Goal: Task Accomplishment & Management: Use online tool/utility

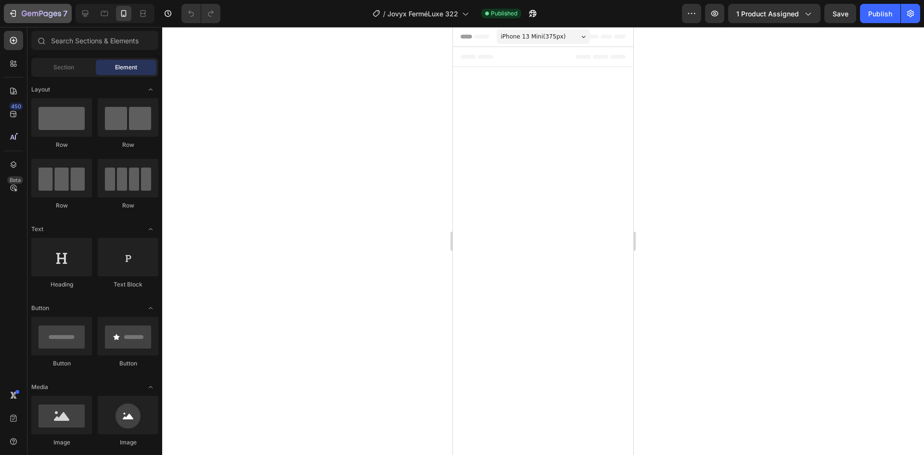
click at [13, 15] on icon "button" at bounding box center [13, 14] width 10 height 10
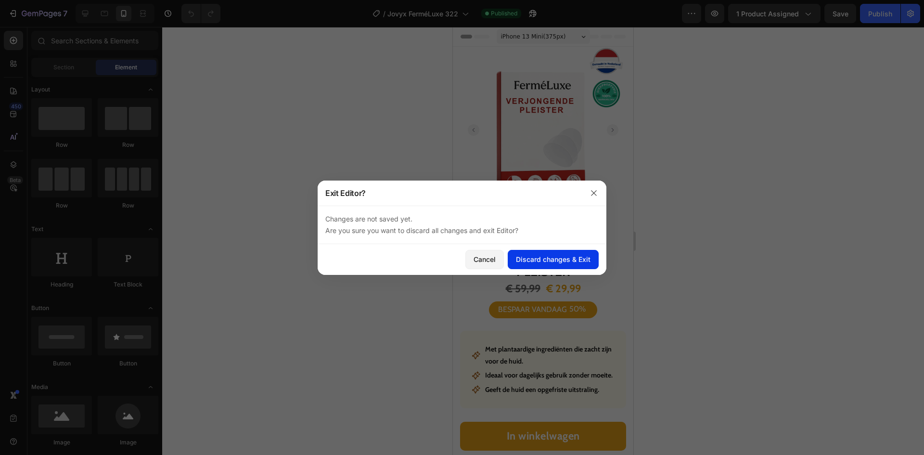
click at [565, 263] on div "Discard changes & Exit" at bounding box center [553, 259] width 75 height 10
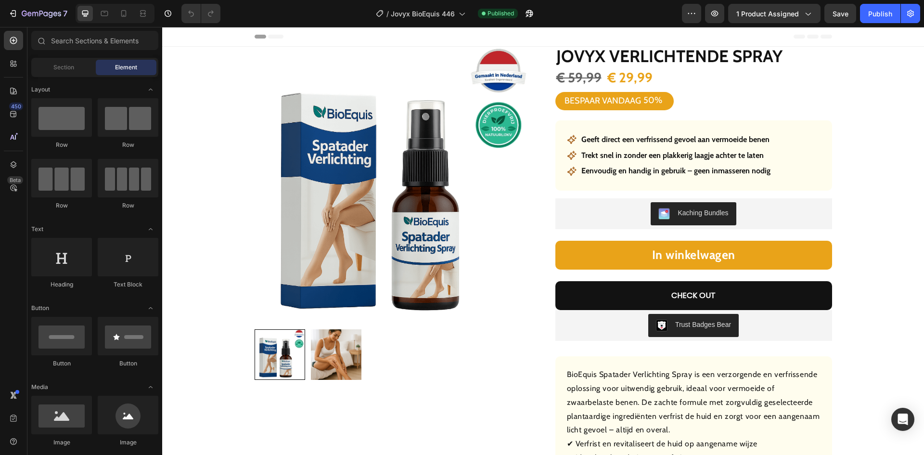
drag, startPoint x: 162, startPoint y: 51, endPoint x: 238, endPoint y: 94, distance: 87.5
click at [238, 94] on div "Product Images Row Jovyx Verlichtende spray Product Title € 59,99 Product Price…" at bounding box center [542, 309] width 747 height 525
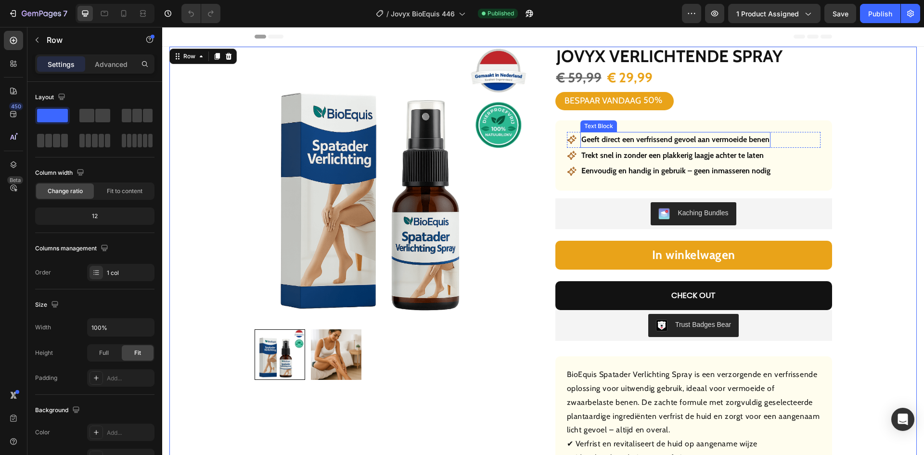
click at [644, 135] on p "Geeft direct een verfrissend gevoel aan vermoeide benen" at bounding box center [675, 140] width 188 height 14
click at [644, 134] on p "Geeft direct een verfrissend gevoel aan vermoeide benen" at bounding box center [675, 140] width 188 height 14
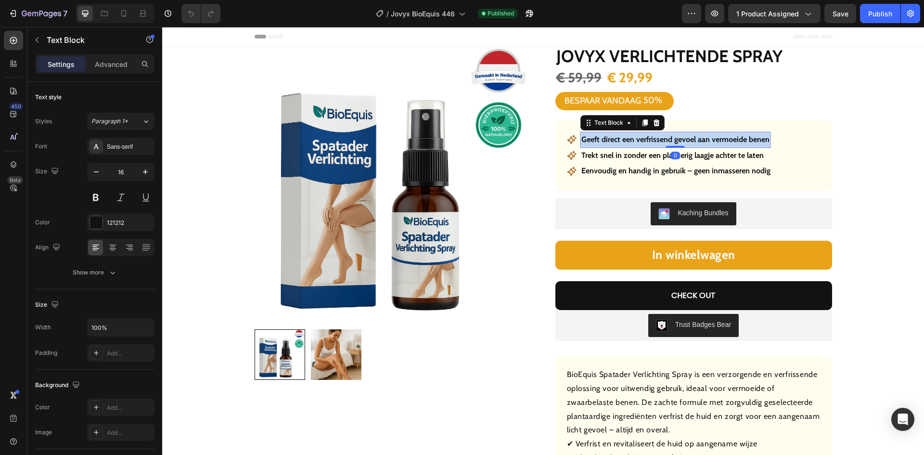
click at [644, 134] on p "Geeft direct een verfrissend gevoel aan vermoeide benen" at bounding box center [675, 140] width 188 height 14
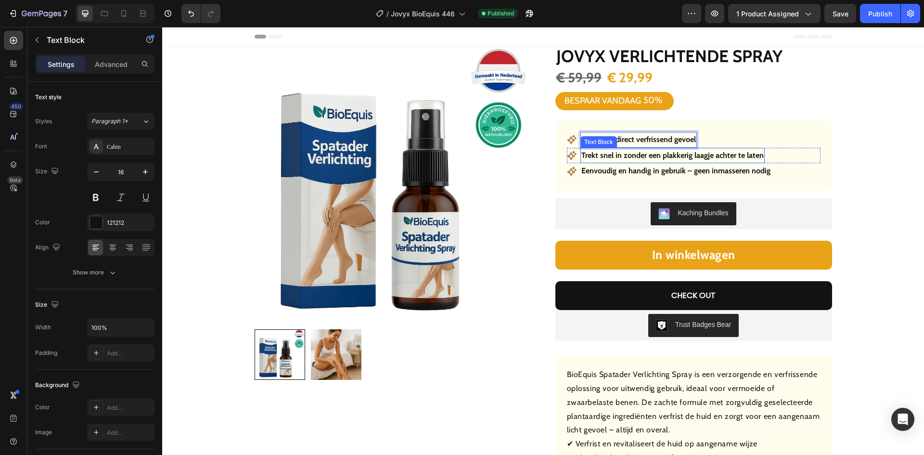
click at [681, 157] on p "Trekt snel in zonder een plakkerig laagje achter te laten" at bounding box center [672, 156] width 182 height 14
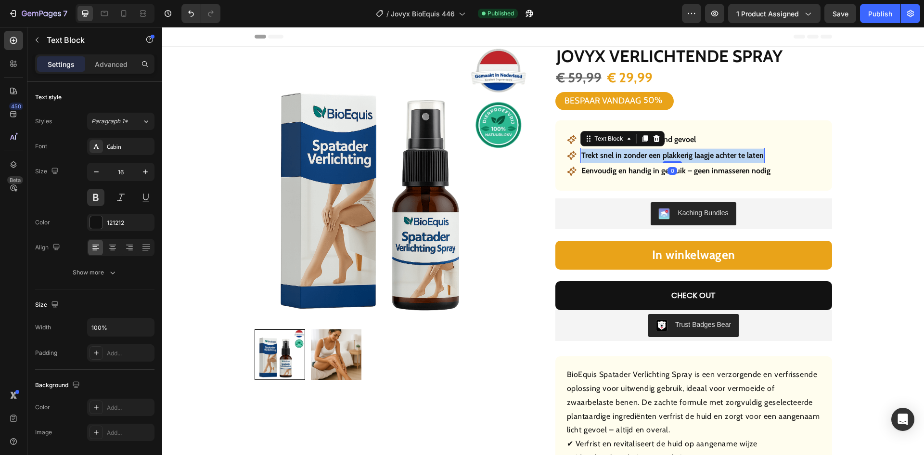
click at [681, 157] on p "Trekt snel in zonder een plakkerig laagje achter te laten" at bounding box center [672, 156] width 182 height 14
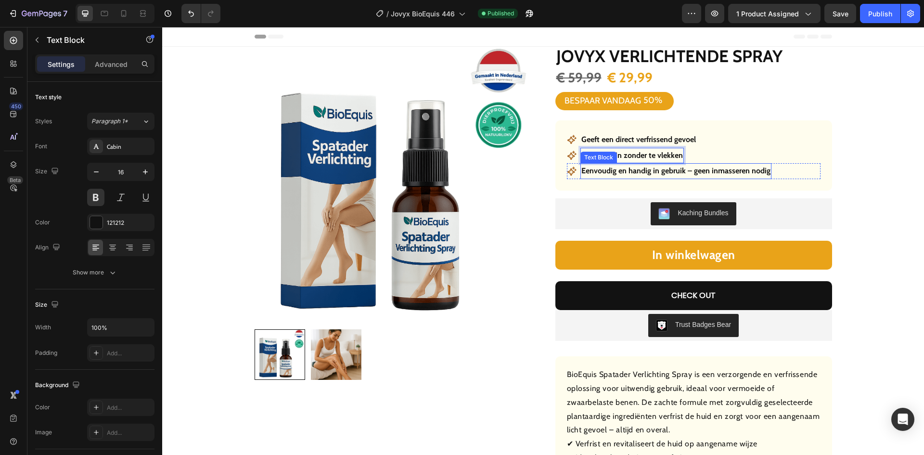
click at [652, 173] on p "Eenvoudig en handig in gebruik – geen inmasseren nodig" at bounding box center [675, 171] width 189 height 14
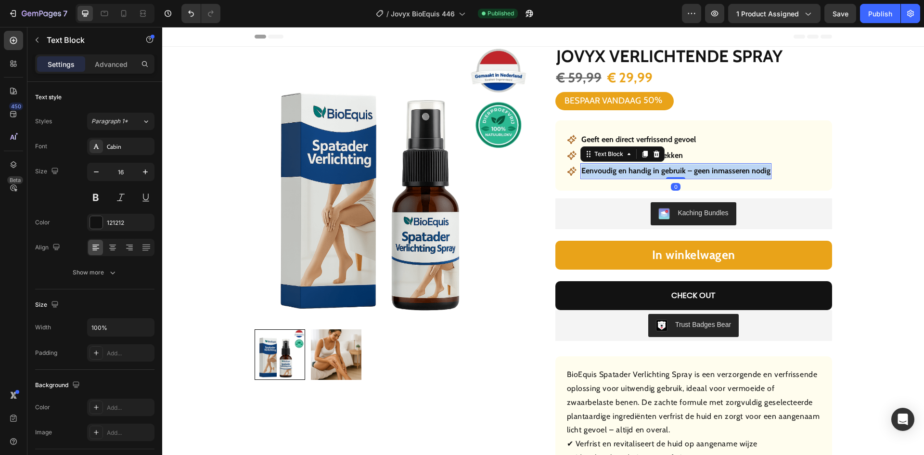
click at [652, 173] on p "Eenvoudig en handig in gebruik – geen inmasseren nodig" at bounding box center [675, 171] width 189 height 14
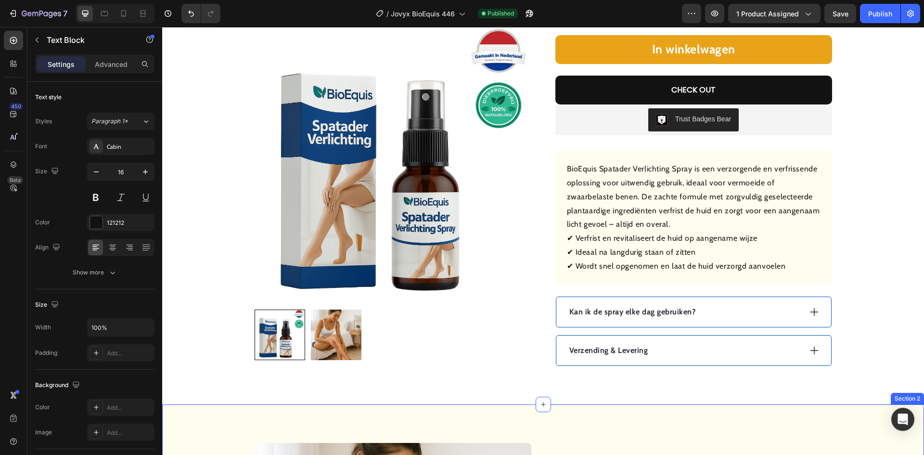
scroll to position [241, 0]
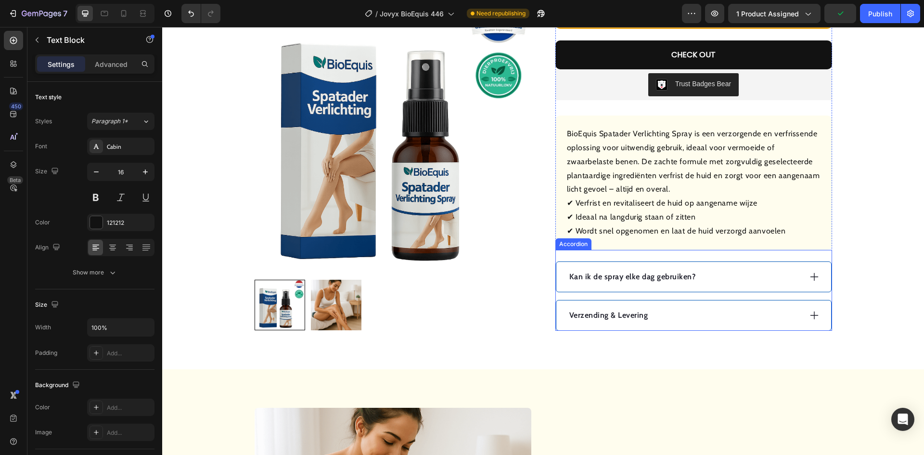
click at [620, 279] on p "Kan ik de spray elke dag gebruiken?" at bounding box center [632, 277] width 127 height 12
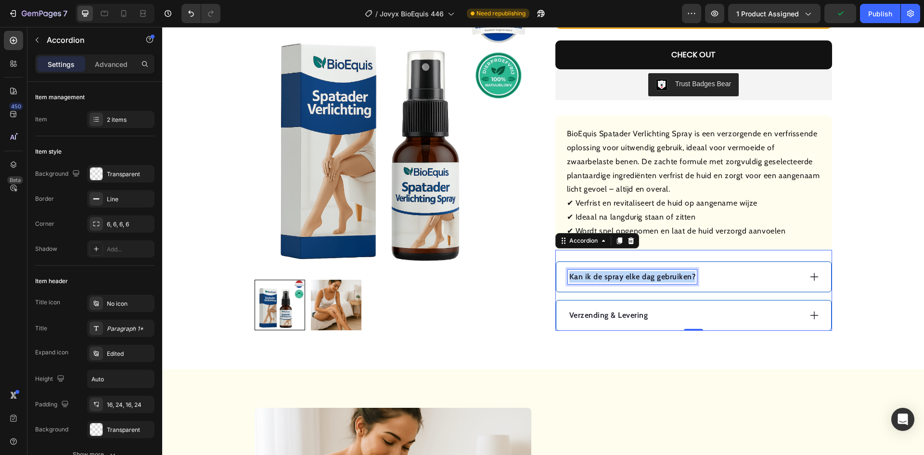
click at [620, 279] on p "Kan ik de spray elke dag gebruiken?" at bounding box center [632, 277] width 127 height 12
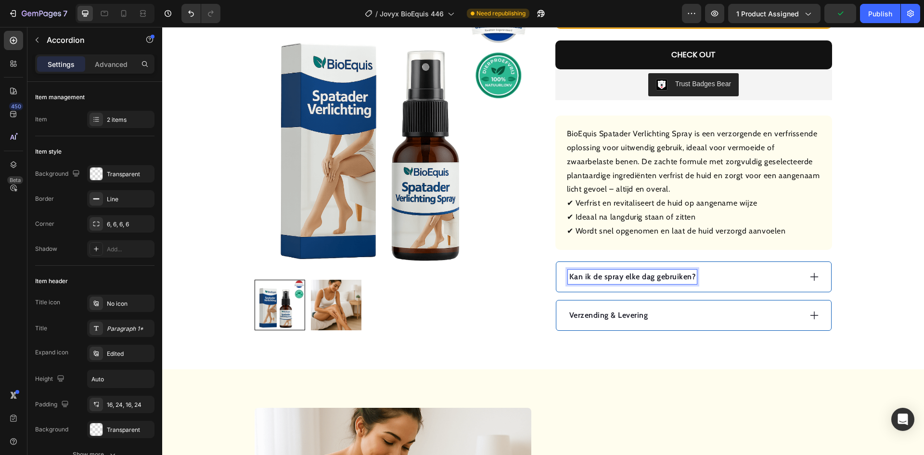
click at [752, 280] on div "Kan ik de spray elke dag gebruiken?" at bounding box center [684, 277] width 233 height 14
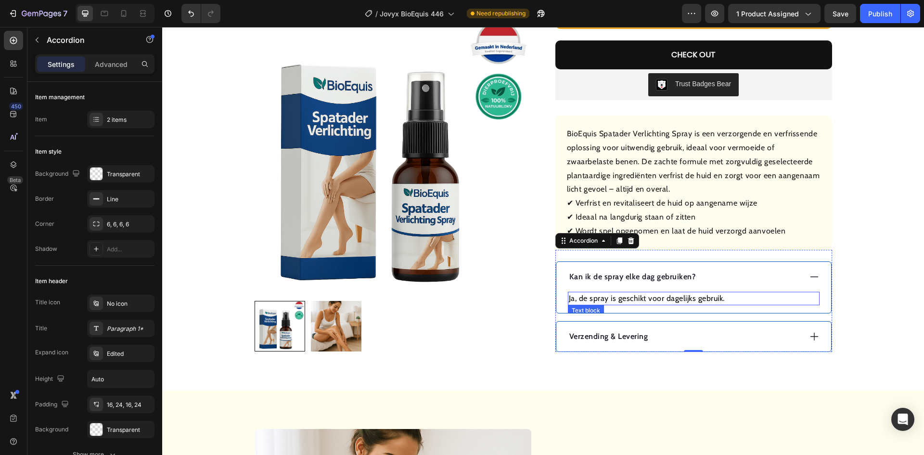
click at [639, 300] on p "Ja, de spray is geschikt voor dagelijks gebruik." at bounding box center [694, 299] width 250 height 12
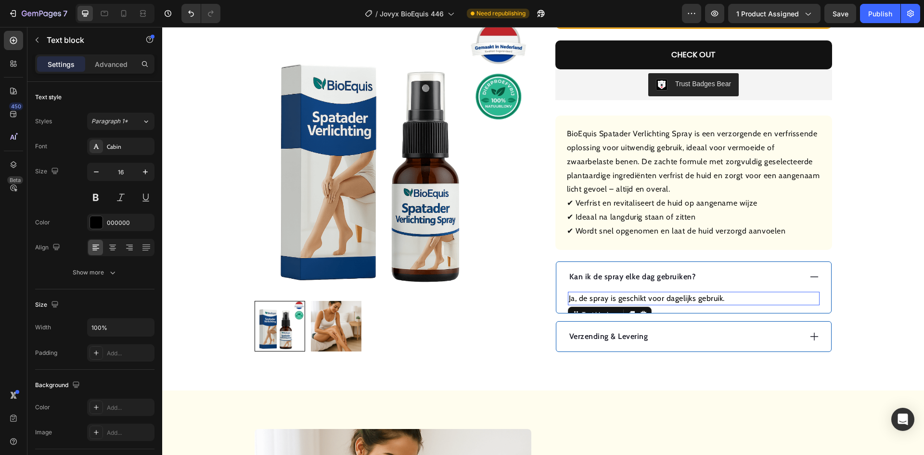
click at [639, 300] on p "Ja, de spray is geschikt voor dagelijks gebruik." at bounding box center [694, 299] width 250 height 12
click at [640, 300] on p "Ja, de spray is geschikt voor dagelijks gebruik." at bounding box center [694, 299] width 250 height 12
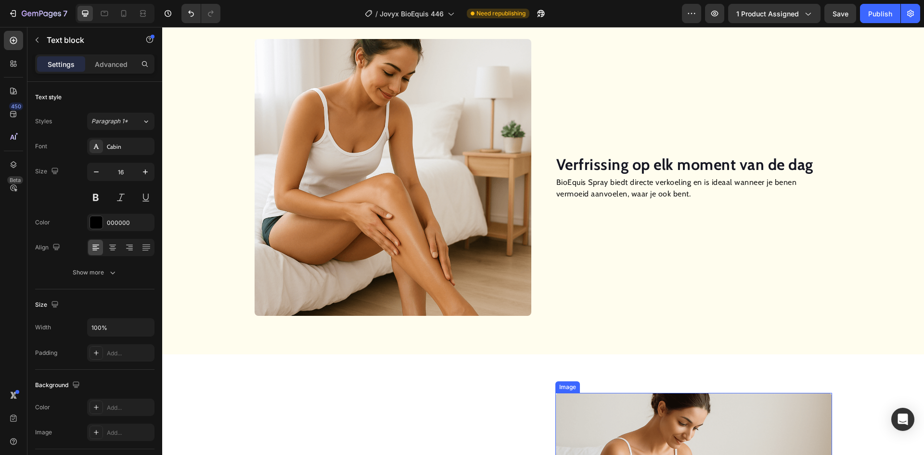
scroll to position [626, 0]
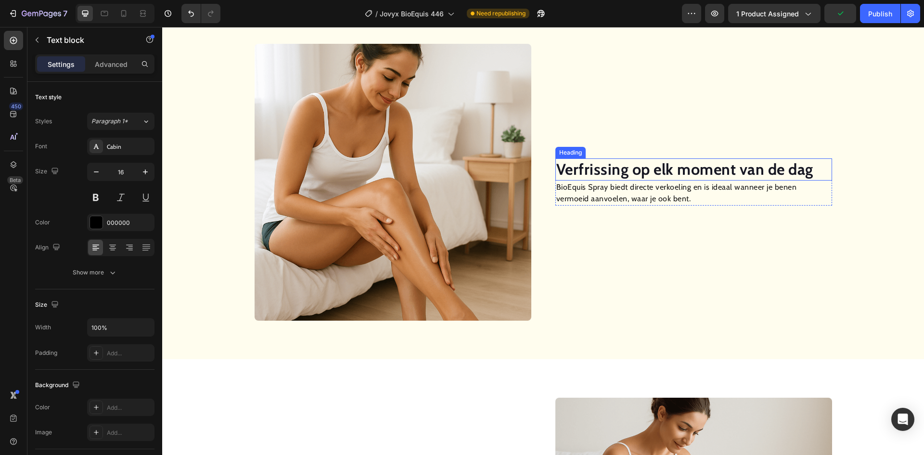
click at [643, 168] on strong "Verfrissing op elk moment van de dag" at bounding box center [684, 169] width 257 height 19
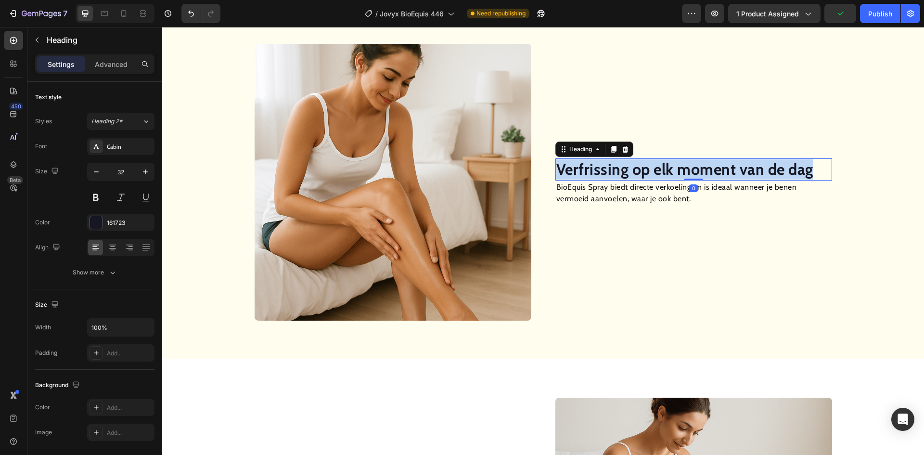
click at [643, 168] on strong "Verfrissing op elk moment van de dag" at bounding box center [684, 169] width 257 height 19
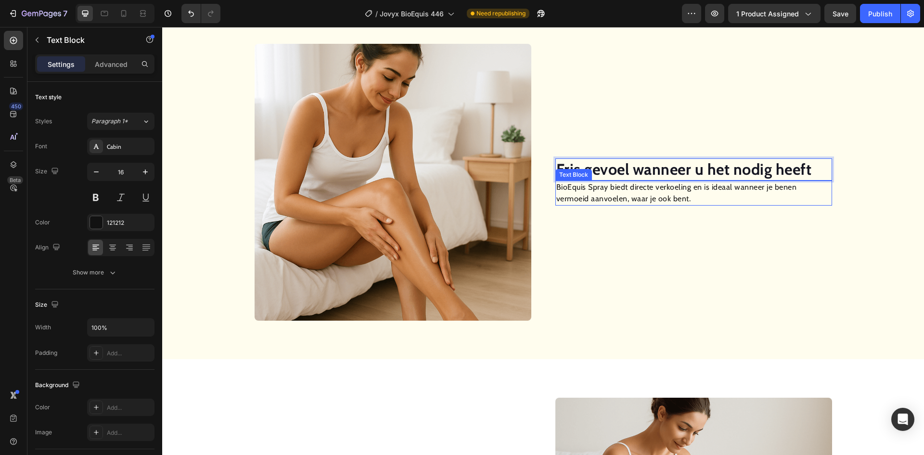
click at [613, 200] on p "BioEquis Spray biedt directe verkoeling en is ideaal wanneer je benen vermoeid …" at bounding box center [693, 192] width 275 height 23
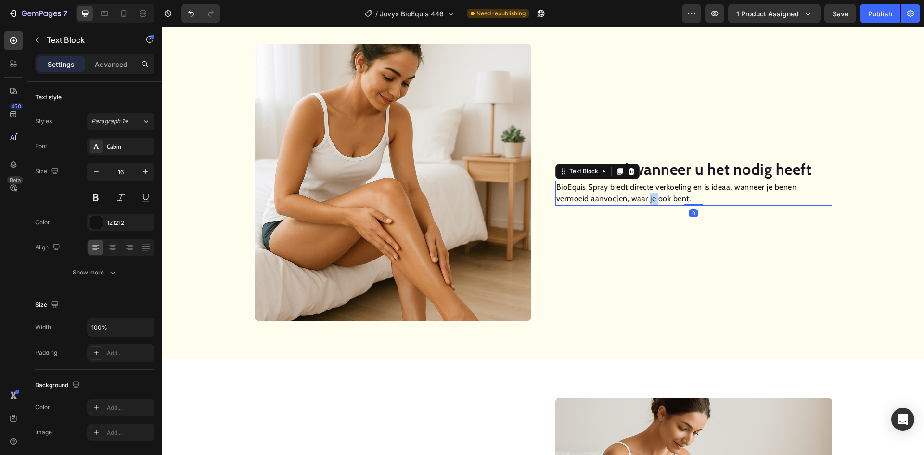
click at [613, 200] on p "BioEquis Spray biedt directe verkoeling en is ideaal wanneer je benen vermoeid …" at bounding box center [693, 192] width 275 height 23
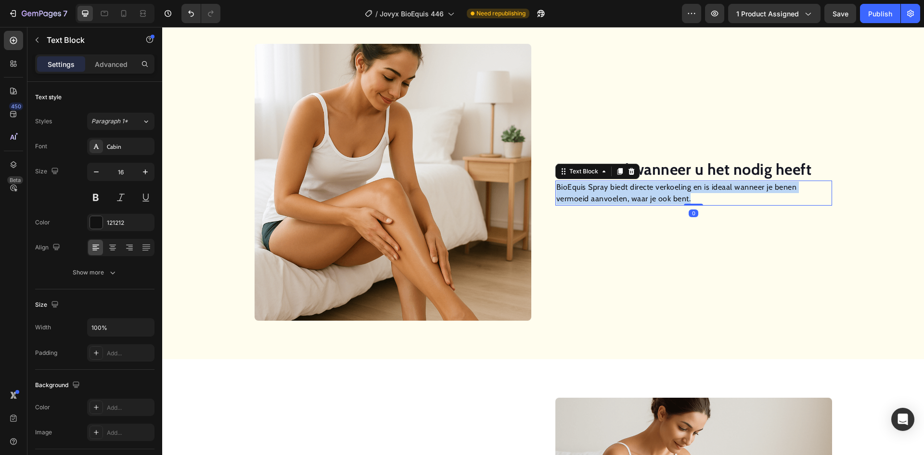
click at [613, 200] on p "BioEquis Spray biedt directe verkoeling en is ideaal wanneer je benen vermoeid …" at bounding box center [693, 192] width 275 height 23
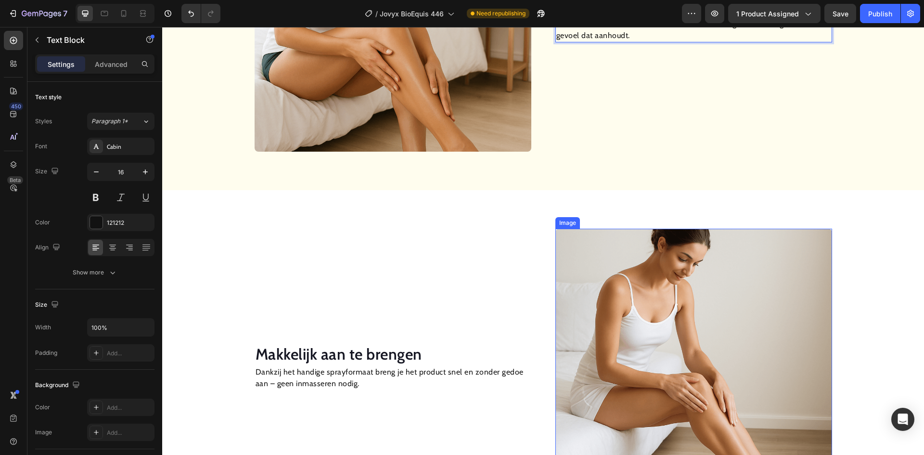
scroll to position [909, 0]
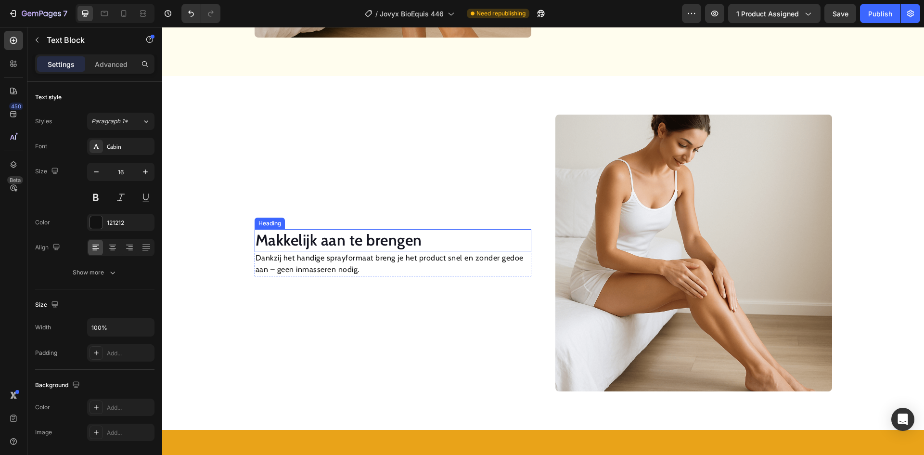
click at [371, 240] on h2 "Makkelijk aan te brengen" at bounding box center [393, 240] width 277 height 22
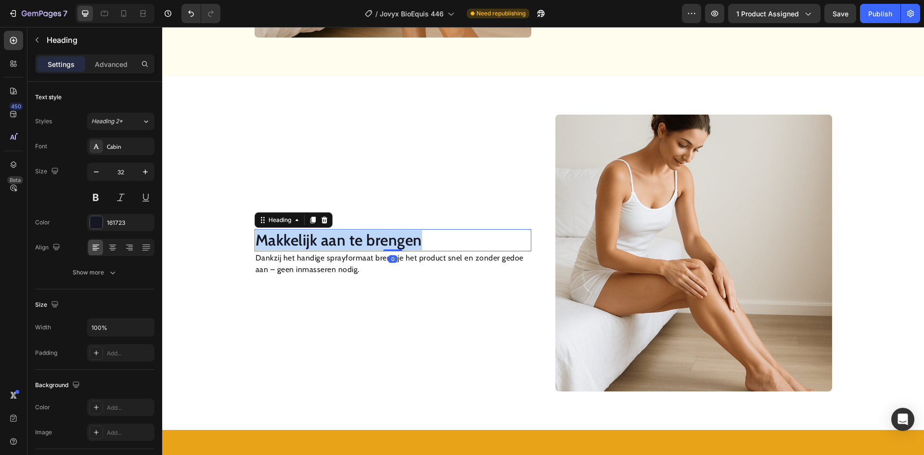
click at [371, 240] on p "Makkelijk aan te brengen" at bounding box center [393, 240] width 275 height 20
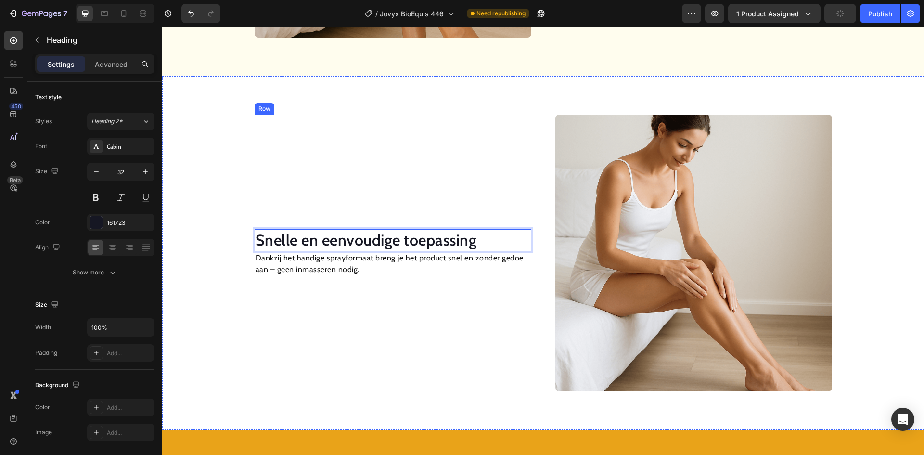
click at [438, 266] on p "Dankzij het handige sprayformaat breng je het product snel en zonder gedoe aan …" at bounding box center [393, 263] width 275 height 23
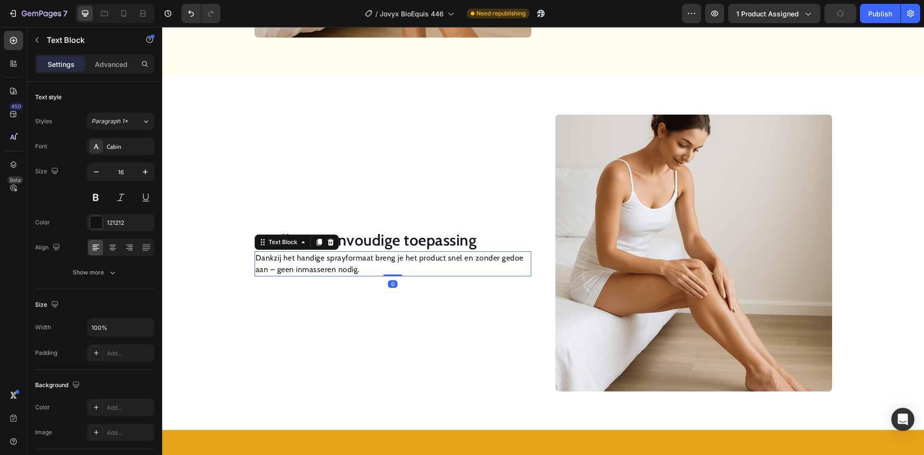
click at [438, 266] on p "Dankzij het handige sprayformaat breng je het product snel en zonder gedoe aan …" at bounding box center [393, 263] width 275 height 23
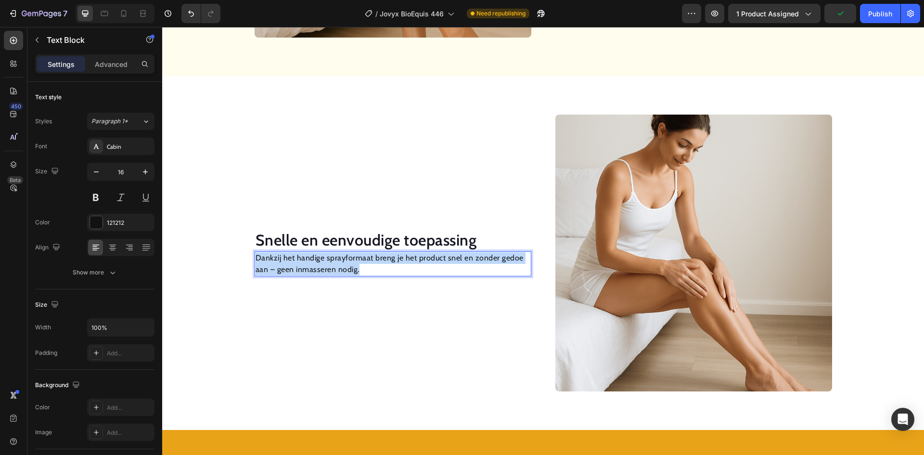
click at [438, 266] on p "Dankzij het handige sprayformaat breng je het product snel en zonder gedoe aan …" at bounding box center [393, 263] width 275 height 23
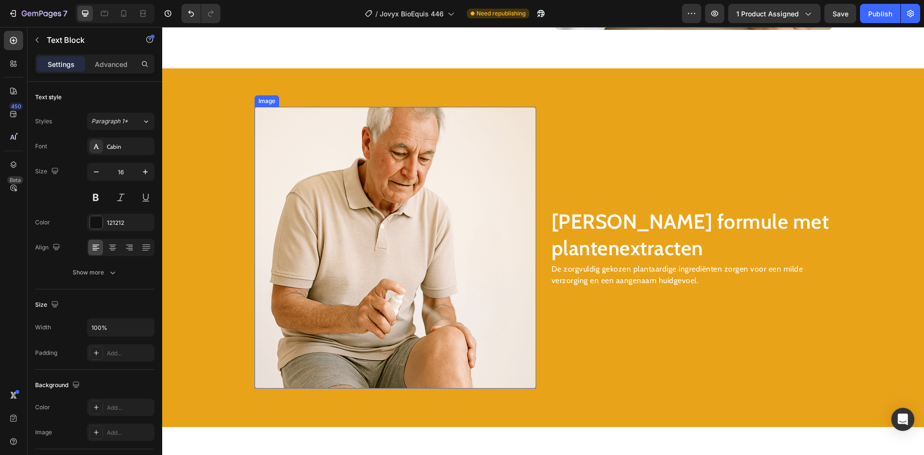
scroll to position [1294, 0]
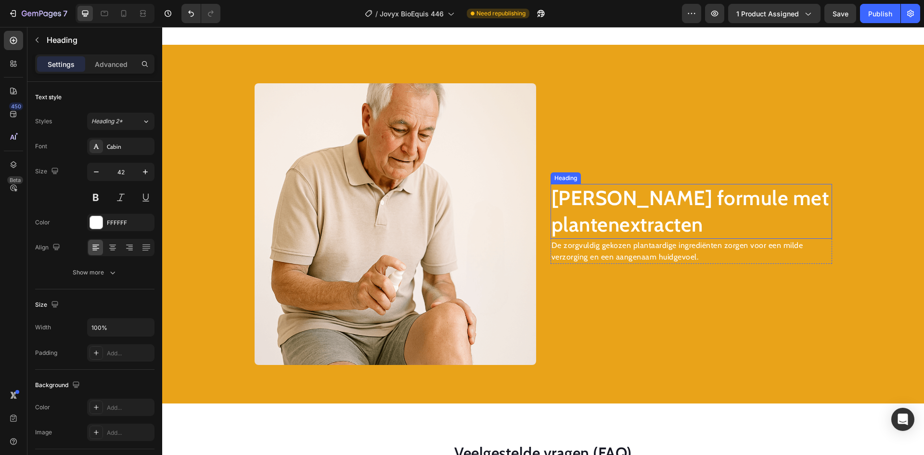
click at [645, 201] on h2 "[PERSON_NAME] formule met plantenextracten" at bounding box center [692, 211] width 282 height 54
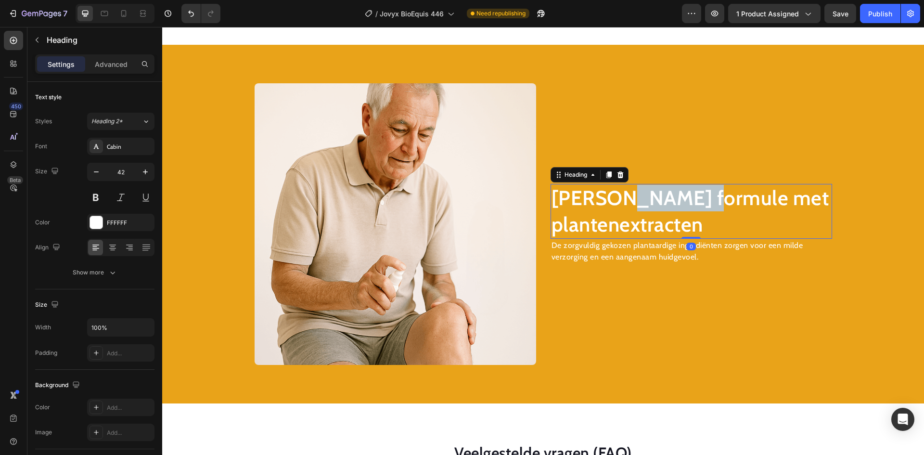
click at [645, 201] on h2 "[PERSON_NAME] formule met plantenextracten" at bounding box center [692, 211] width 282 height 54
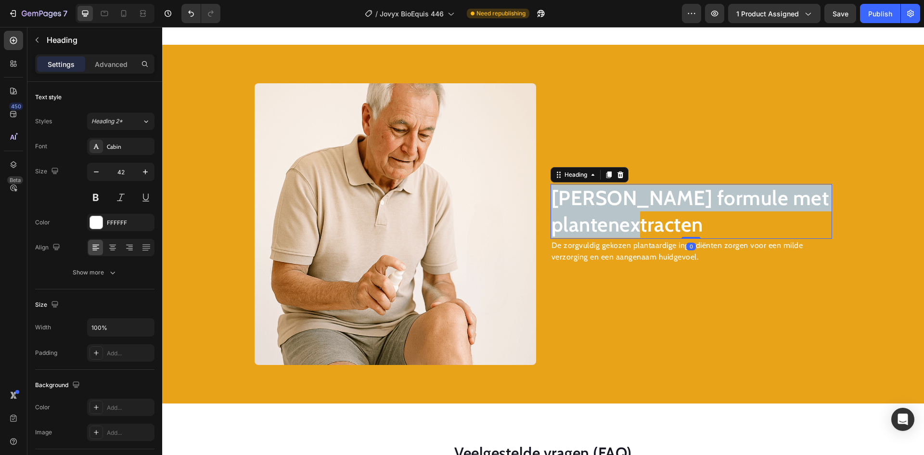
click at [645, 201] on p "[PERSON_NAME] formule met plantenextracten" at bounding box center [692, 211] width 280 height 52
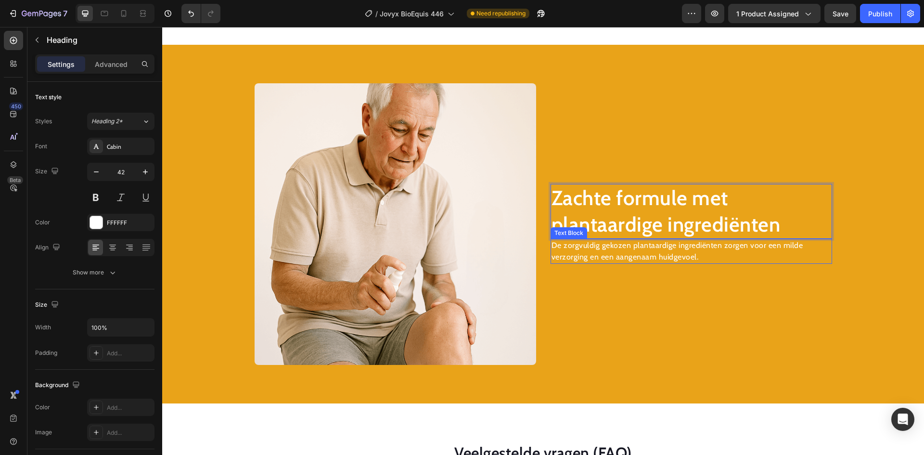
click at [640, 255] on p "De zorgvuldig gekozen plantaardige ingrediënten zorgen voor een milde verzorgin…" at bounding box center [692, 251] width 280 height 23
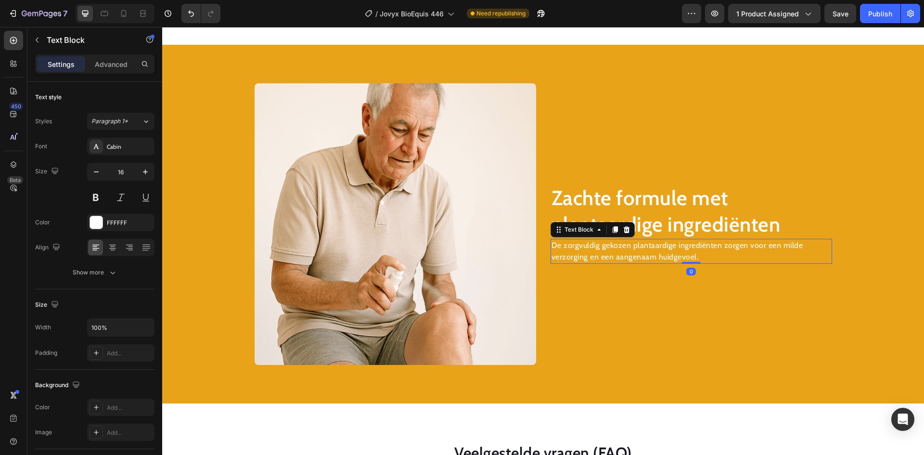
click at [640, 255] on p "De zorgvuldig gekozen plantaardige ingrediënten zorgen voor een milde verzorgin…" at bounding box center [692, 251] width 280 height 23
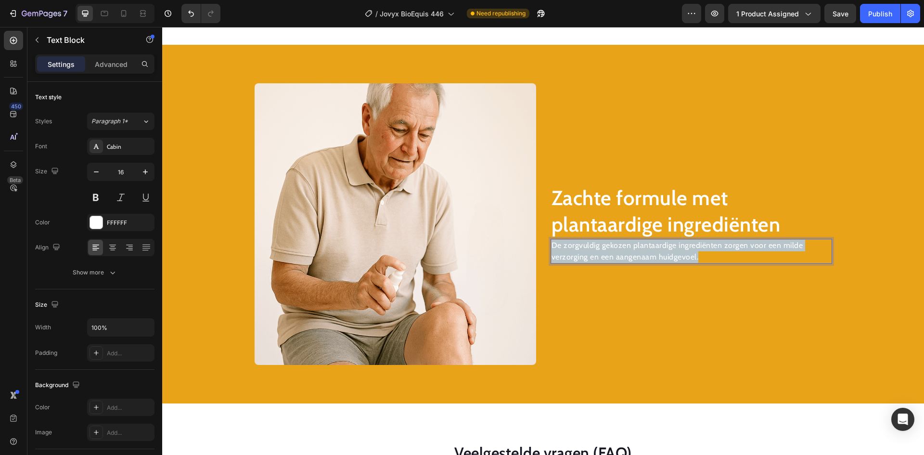
click at [640, 255] on p "De zorgvuldig gekozen plantaardige ingrediënten zorgen voor een milde verzorgin…" at bounding box center [692, 251] width 280 height 23
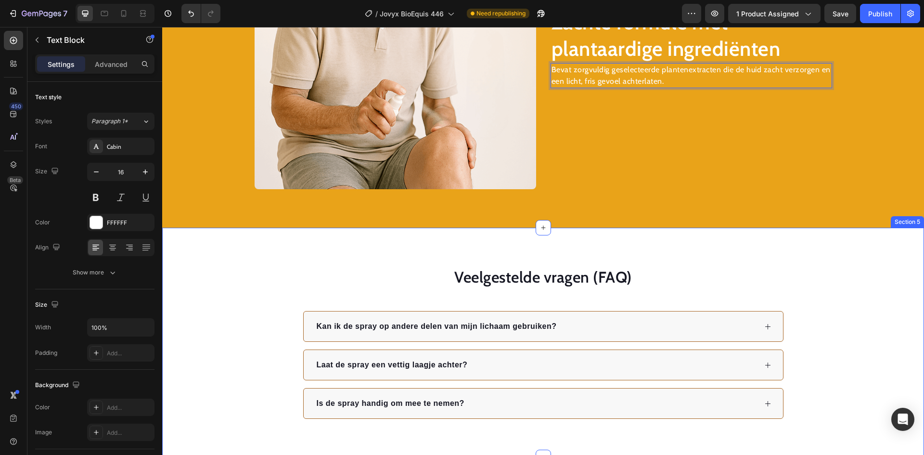
scroll to position [1486, 0]
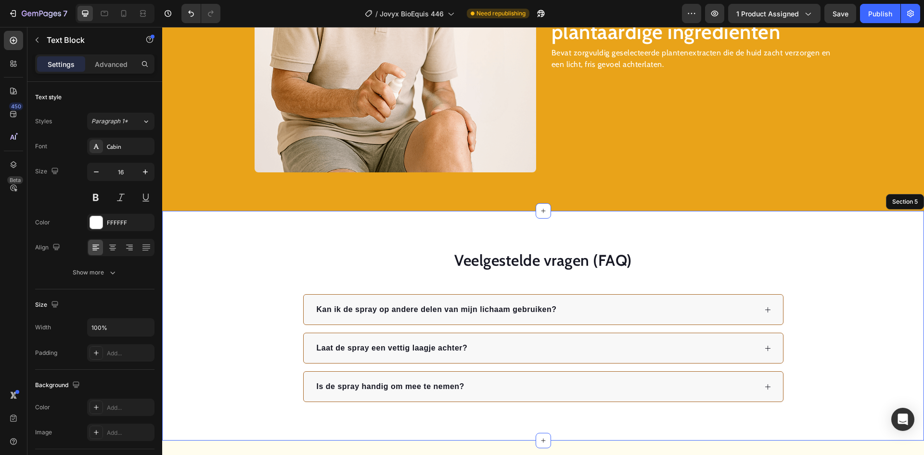
click at [724, 229] on div "Veelgestelde vragen (FAQ) Heading Kan ik de spray op andere delen van mijn lich…" at bounding box center [543, 326] width 762 height 230
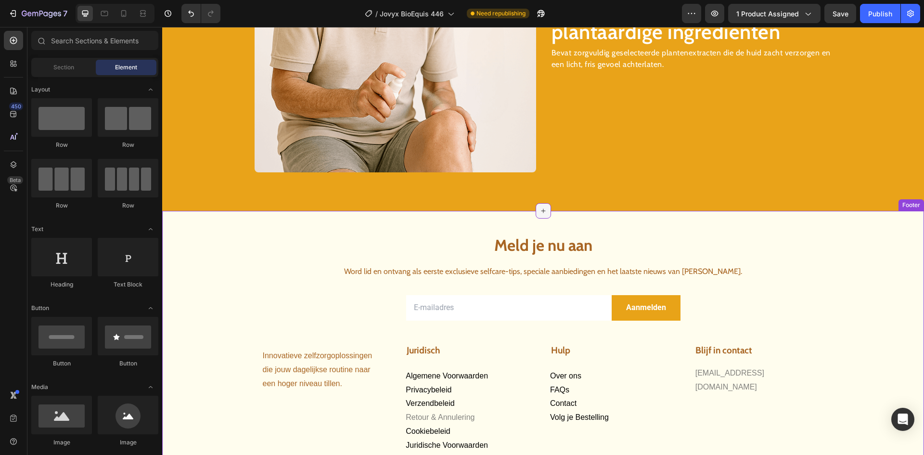
click at [540, 212] on icon at bounding box center [544, 211] width 8 height 8
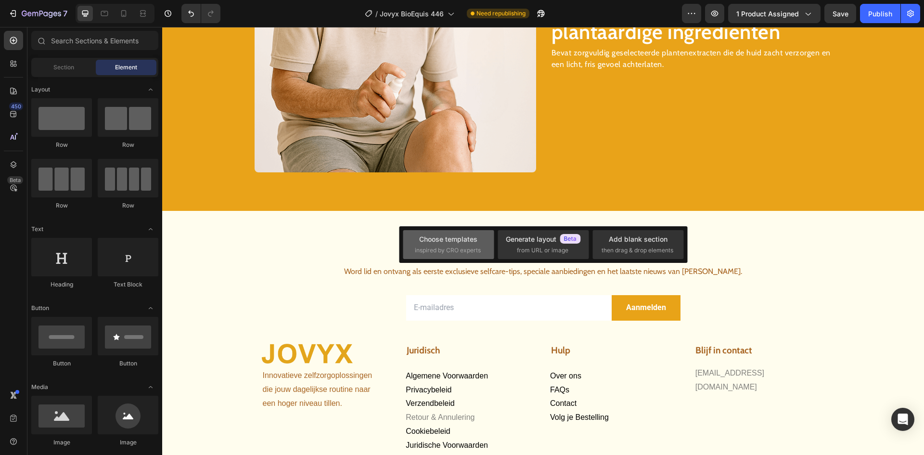
click at [441, 245] on div "Choose templates inspired by CRO experts" at bounding box center [448, 244] width 67 height 21
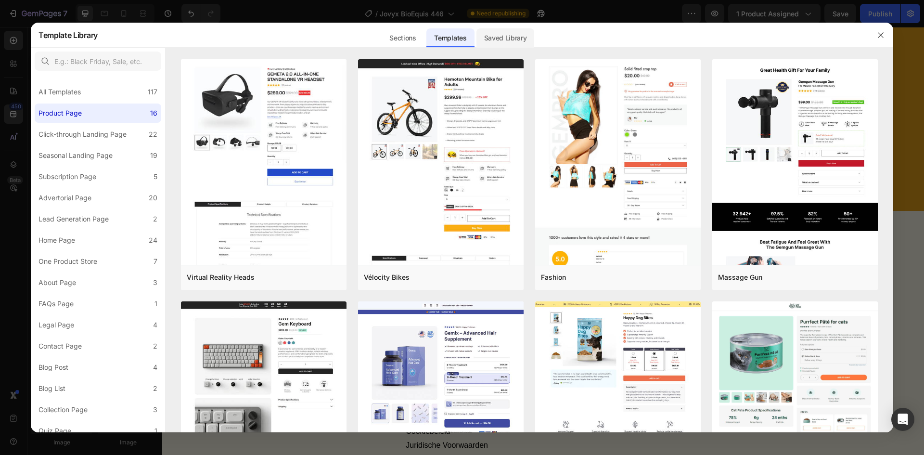
click at [503, 35] on div "Saved Library" at bounding box center [506, 37] width 58 height 19
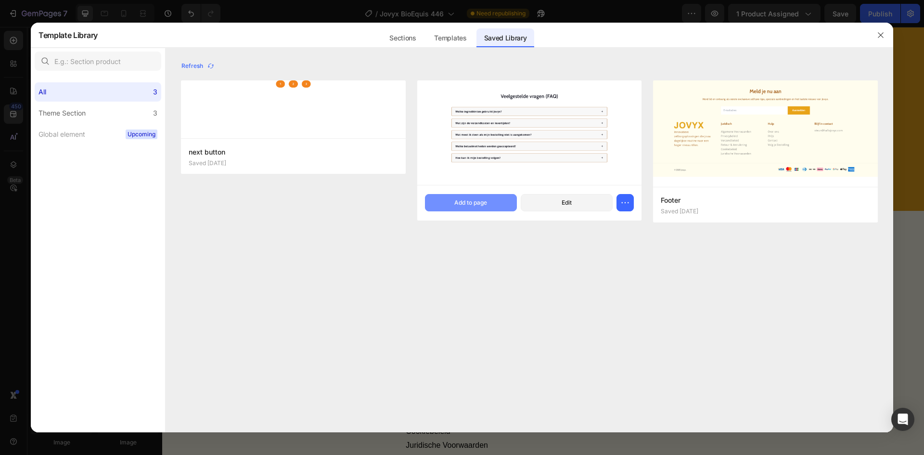
click at [458, 202] on div "Add to page" at bounding box center [470, 202] width 33 height 9
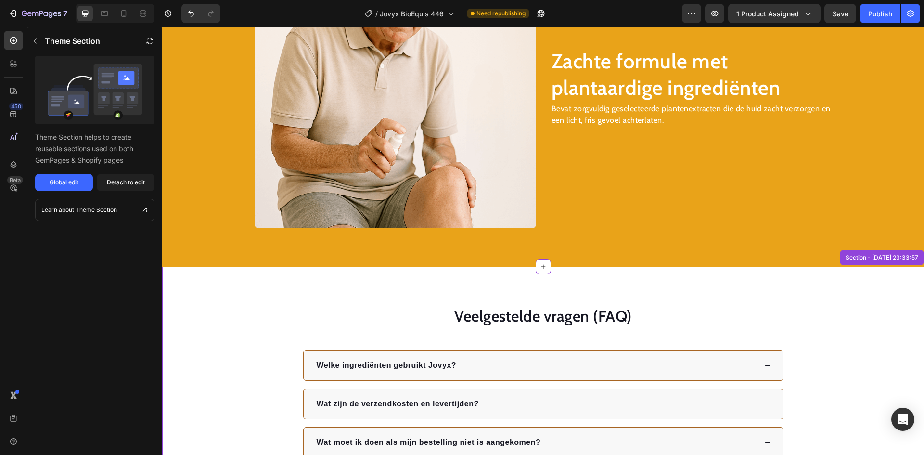
scroll to position [1430, 0]
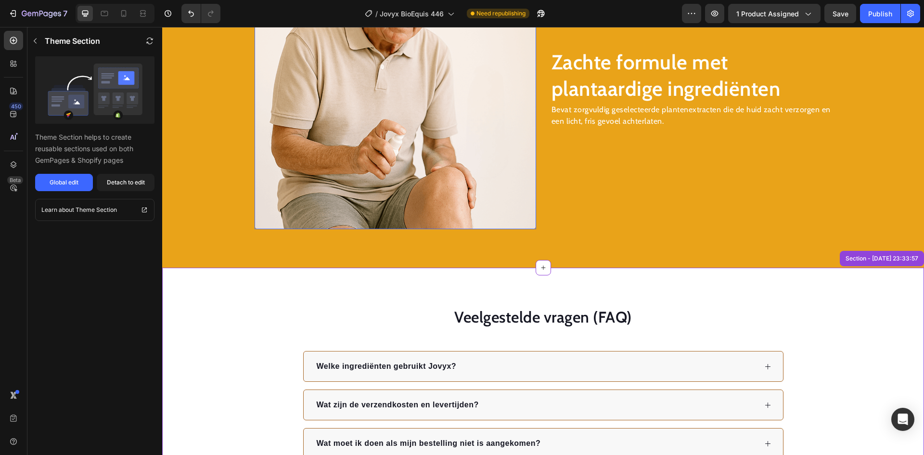
click at [350, 149] on img at bounding box center [396, 89] width 282 height 282
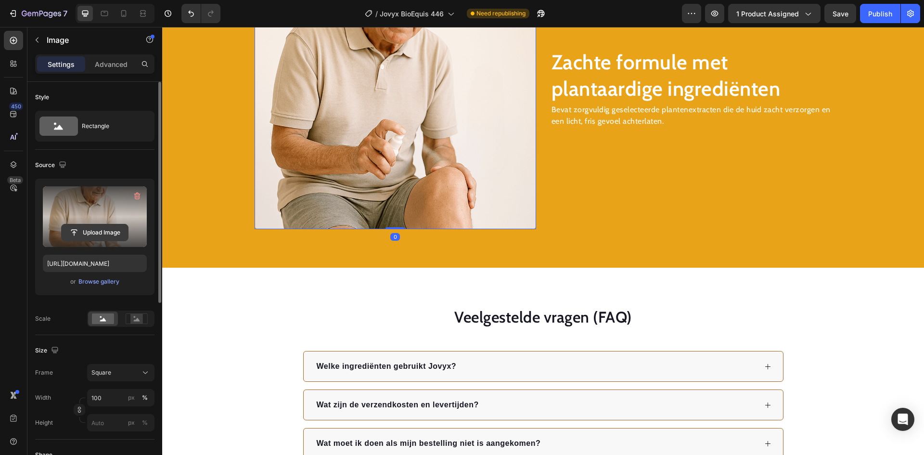
click at [83, 227] on input "file" at bounding box center [95, 232] width 66 height 16
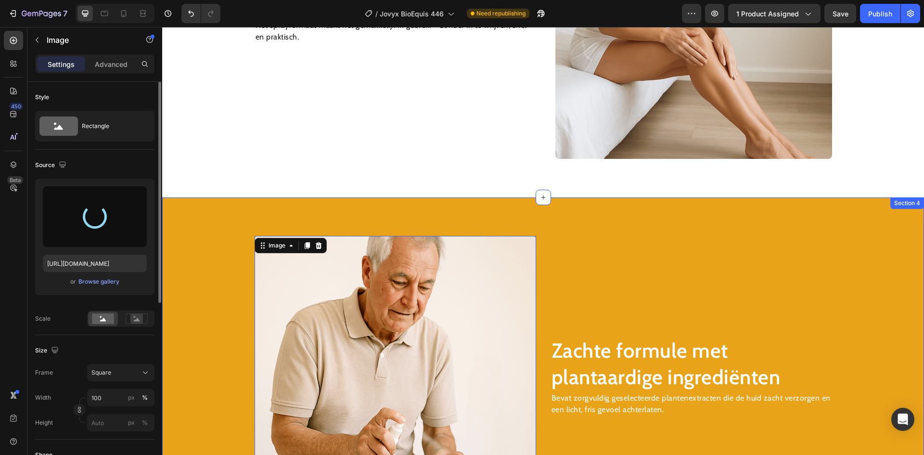
scroll to position [1141, 0]
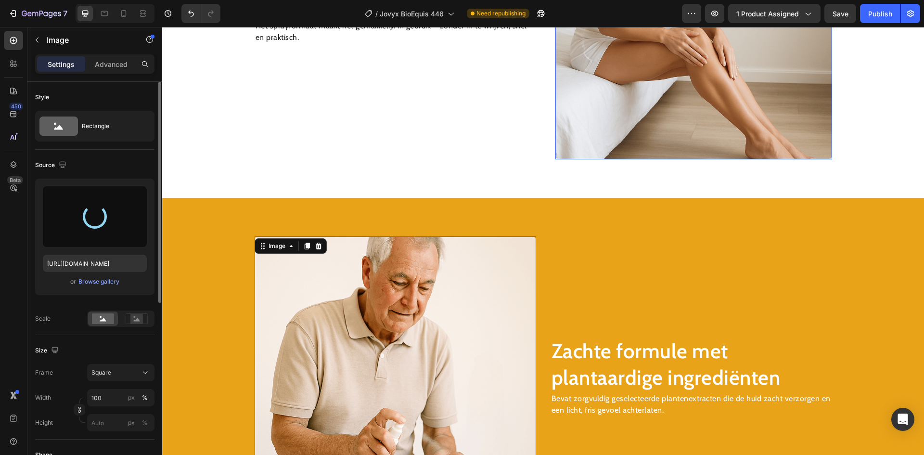
type input "[URL][DOMAIN_NAME]"
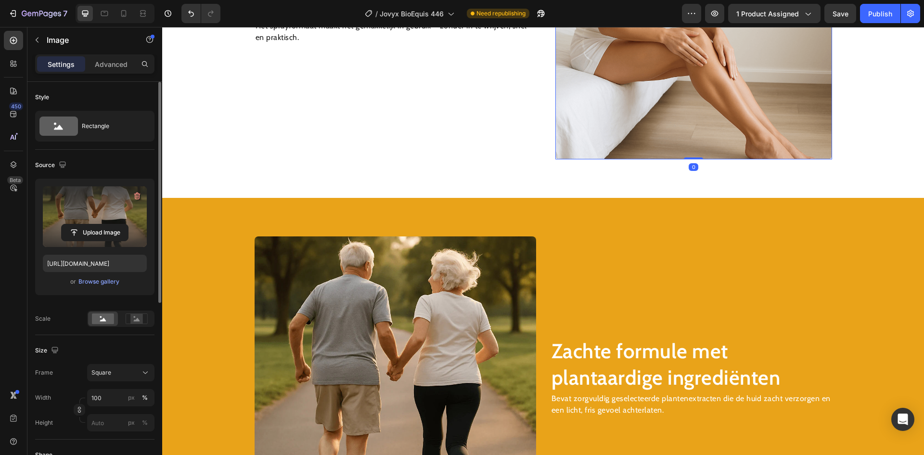
click at [646, 94] on img at bounding box center [693, 21] width 277 height 277
click at [101, 218] on label at bounding box center [95, 216] width 104 height 61
click at [101, 224] on input "file" at bounding box center [95, 232] width 66 height 16
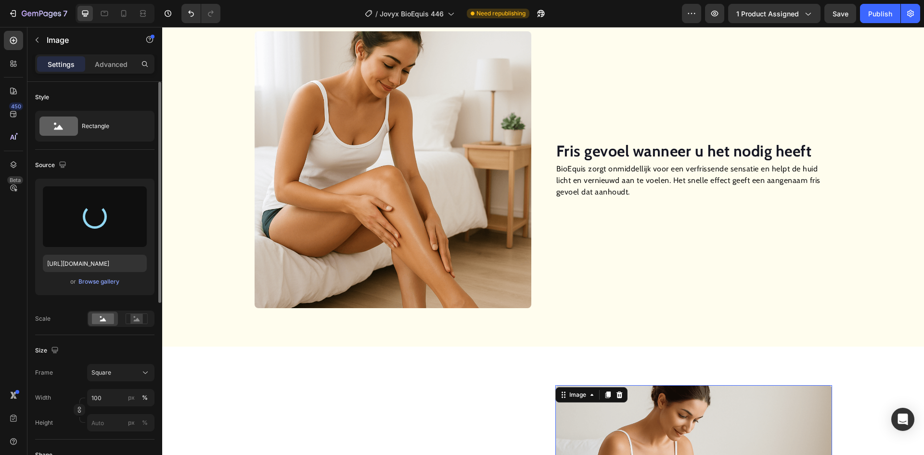
scroll to position [611, 0]
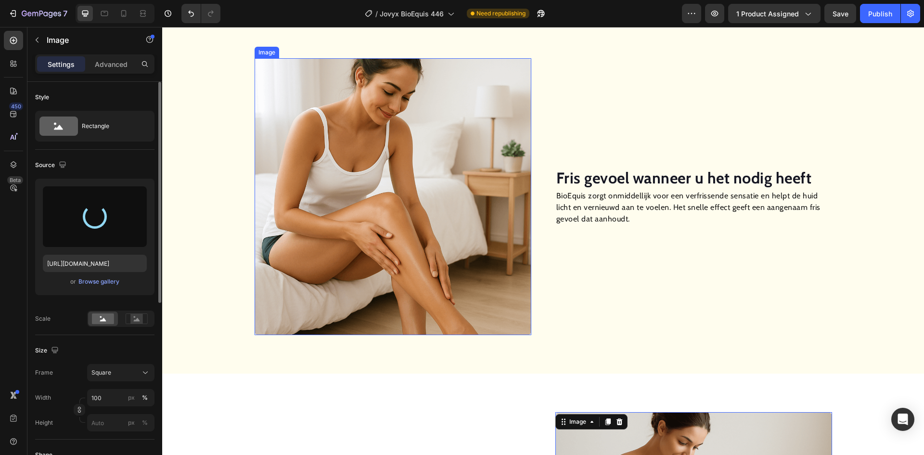
type input "[URL][DOMAIN_NAME]"
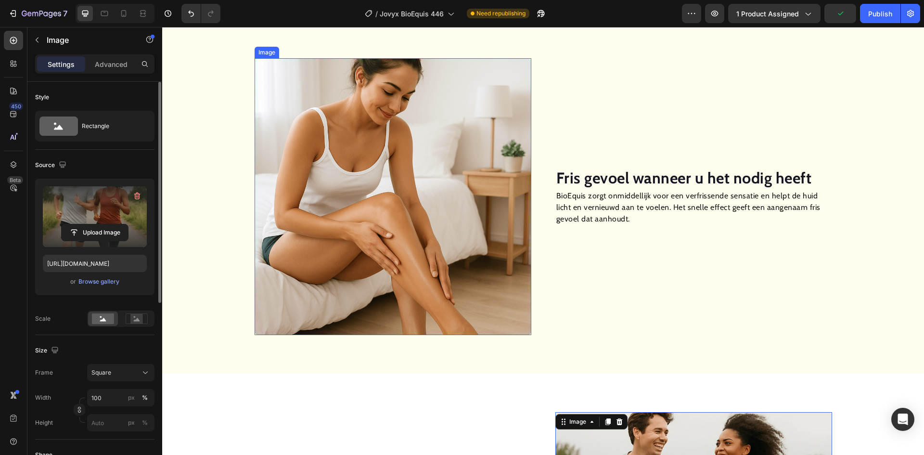
click at [397, 209] on img at bounding box center [393, 196] width 277 height 277
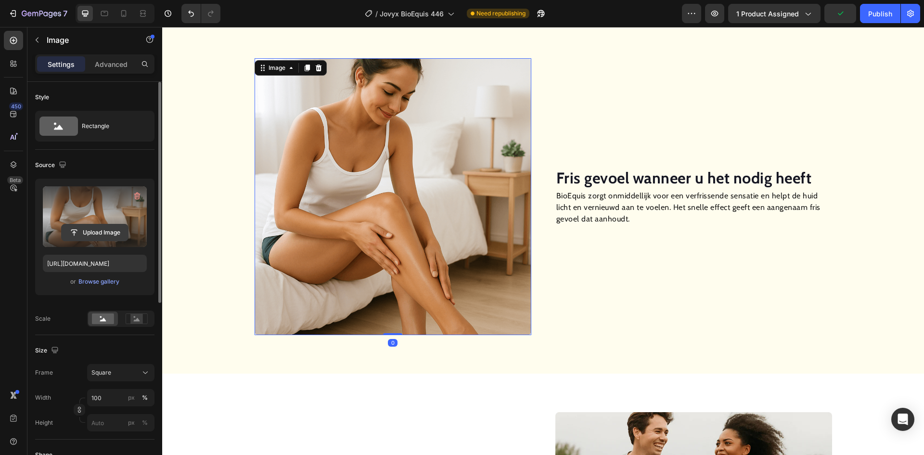
click at [94, 230] on input "file" at bounding box center [95, 232] width 66 height 16
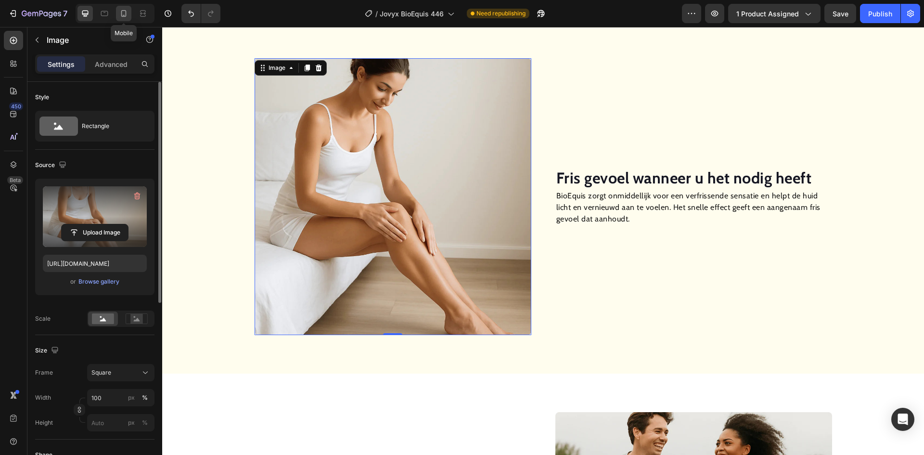
click at [126, 14] on icon at bounding box center [123, 13] width 5 height 7
type input "[URL][DOMAIN_NAME]"
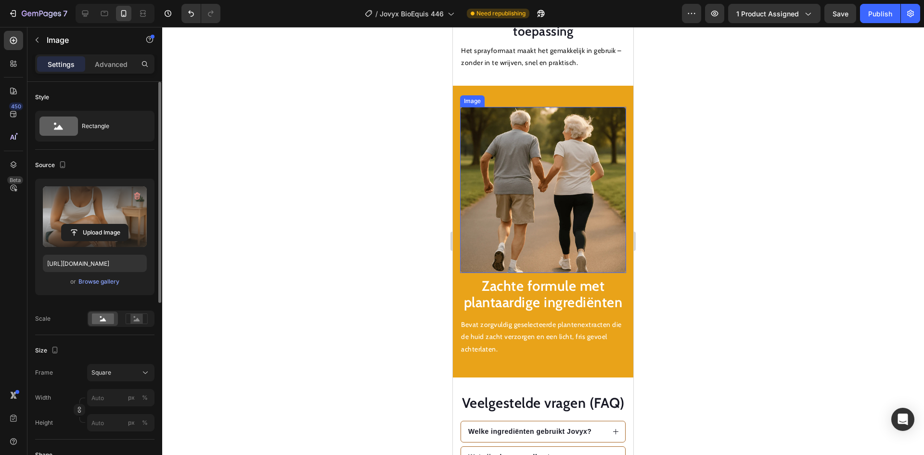
scroll to position [1227, 0]
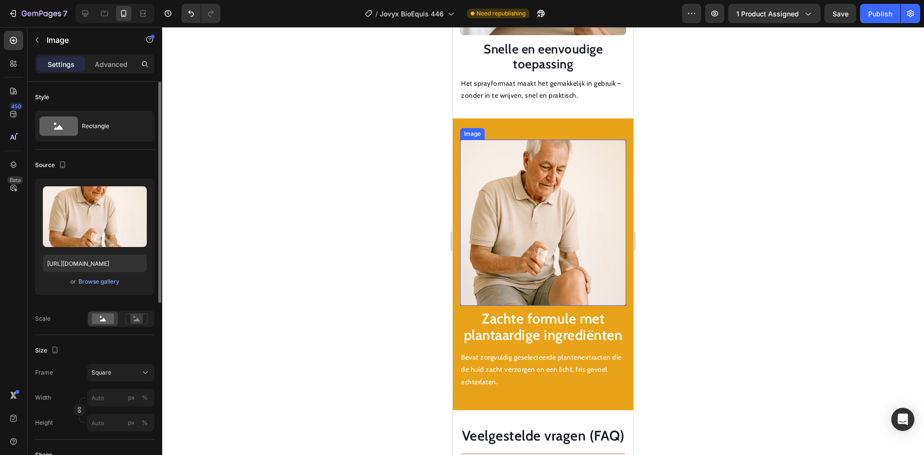
click at [527, 186] on img at bounding box center [543, 223] width 166 height 166
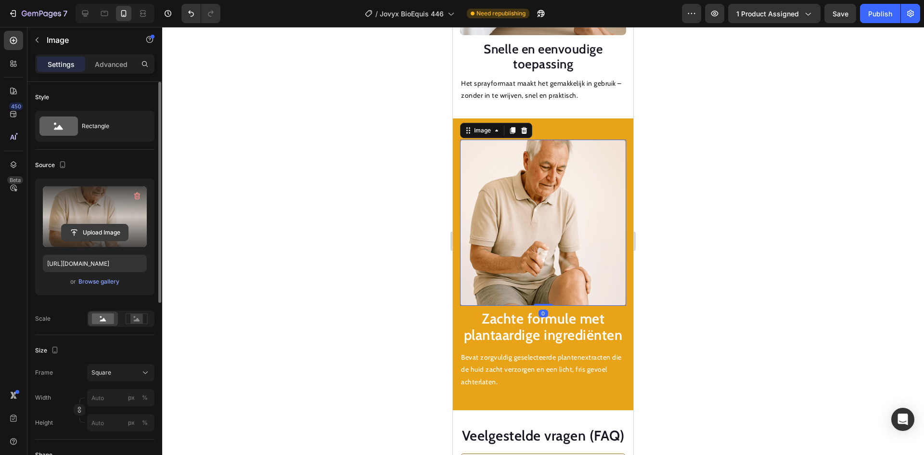
click at [98, 228] on input "file" at bounding box center [95, 232] width 66 height 16
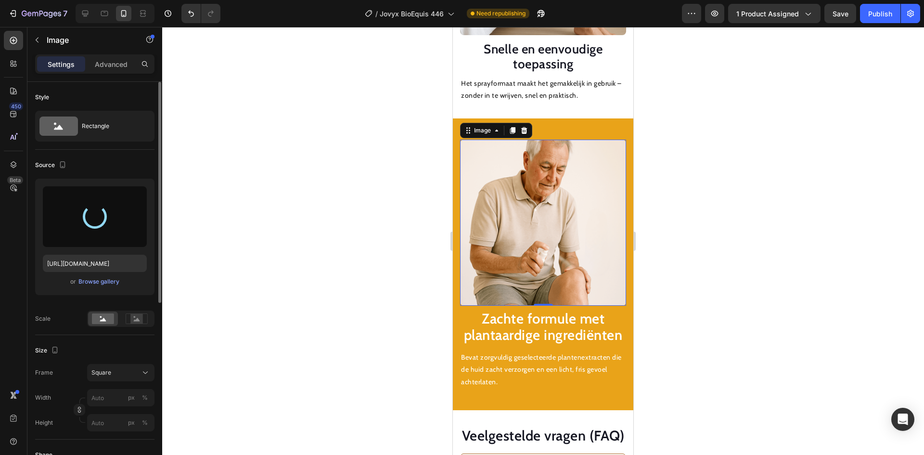
type input "[URL][DOMAIN_NAME]"
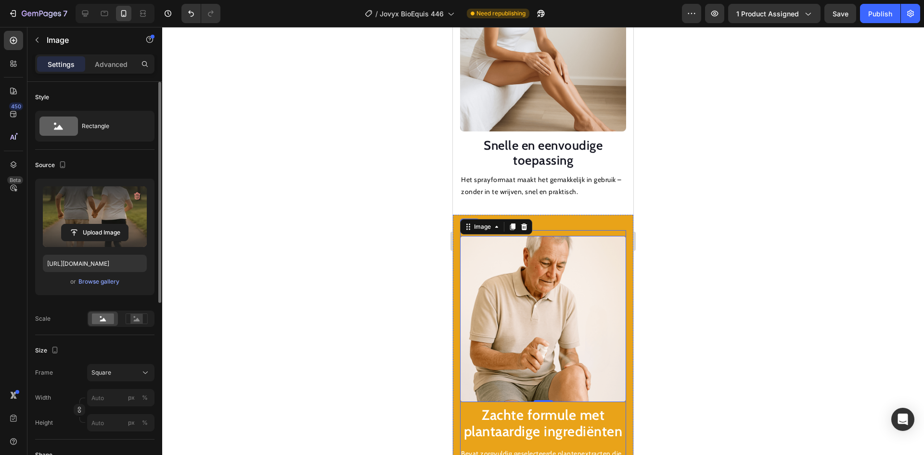
scroll to position [1035, 0]
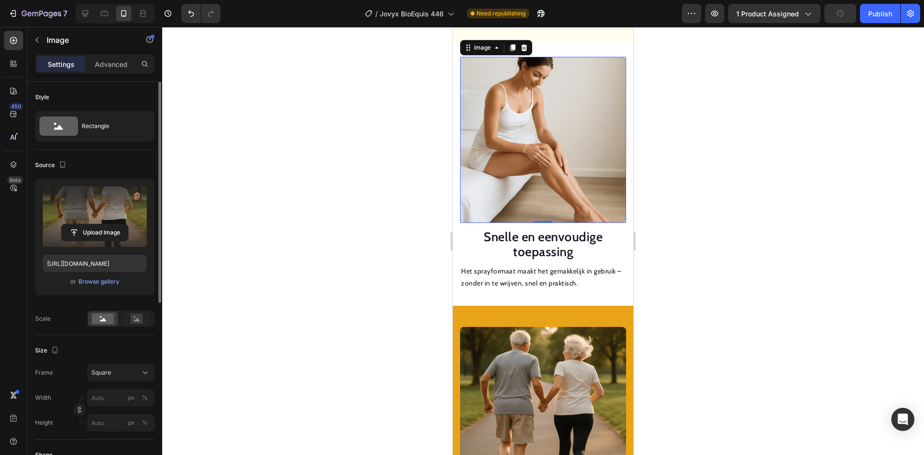
click at [541, 185] on img at bounding box center [543, 140] width 166 height 166
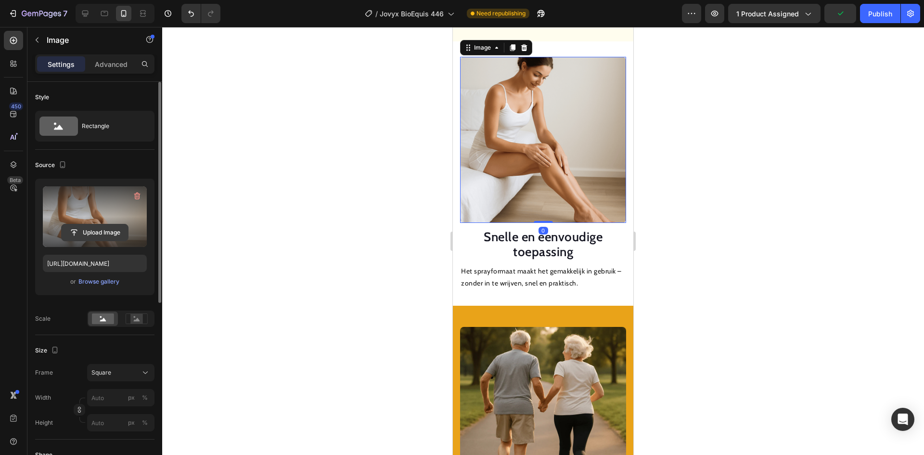
click at [92, 232] on input "file" at bounding box center [95, 232] width 66 height 16
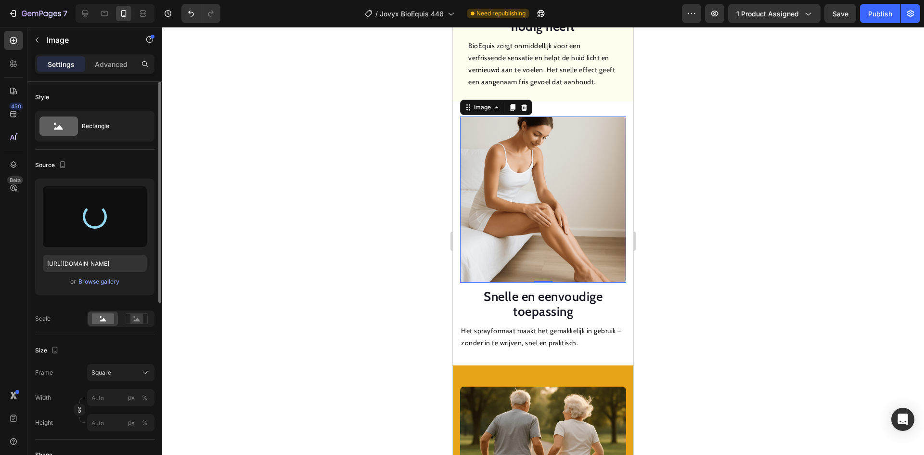
type input "[URL][DOMAIN_NAME]"
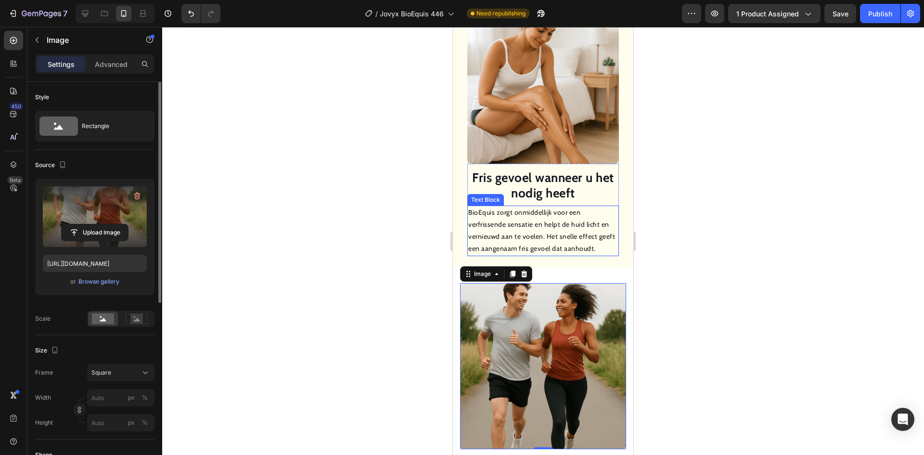
scroll to position [794, 0]
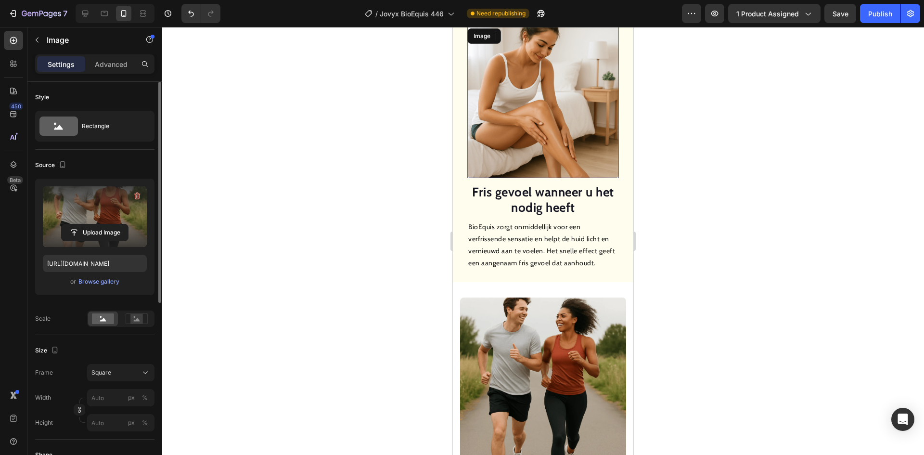
click at [529, 154] on img at bounding box center [543, 102] width 152 height 152
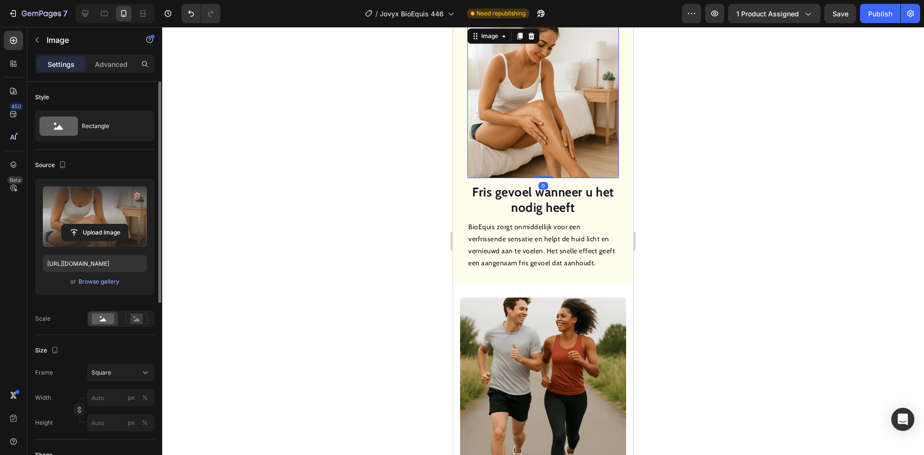
click at [104, 220] on label at bounding box center [95, 216] width 104 height 61
click at [104, 224] on input "file" at bounding box center [95, 232] width 66 height 16
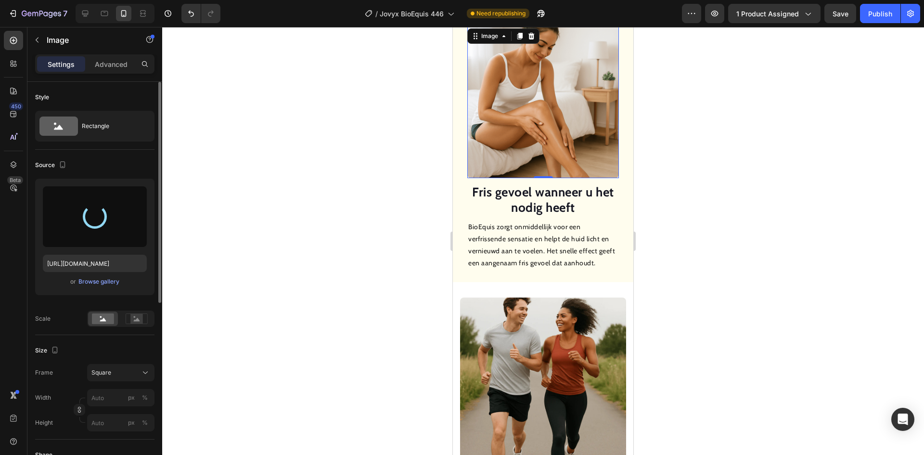
type input "[URL][DOMAIN_NAME]"
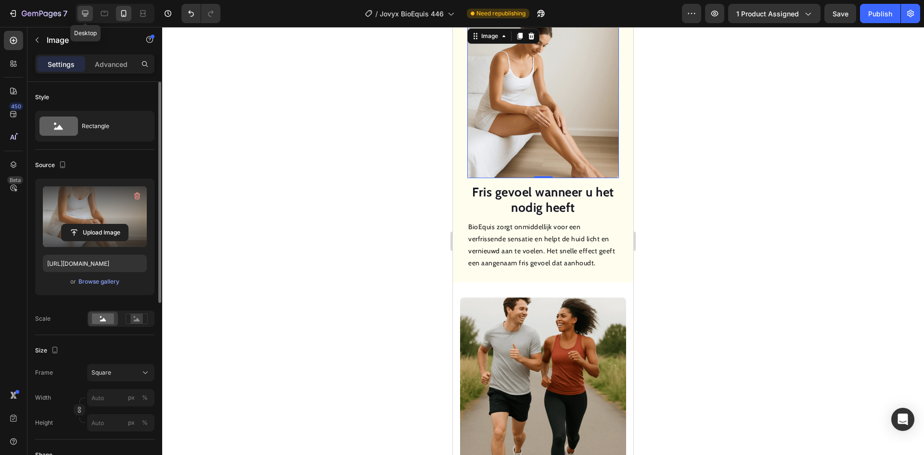
click at [87, 14] on icon at bounding box center [85, 14] width 6 height 6
type input "100"
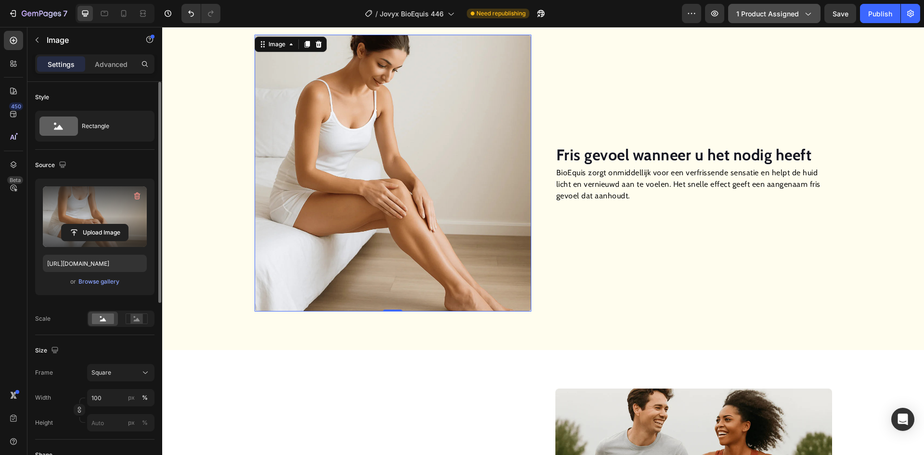
scroll to position [810, 0]
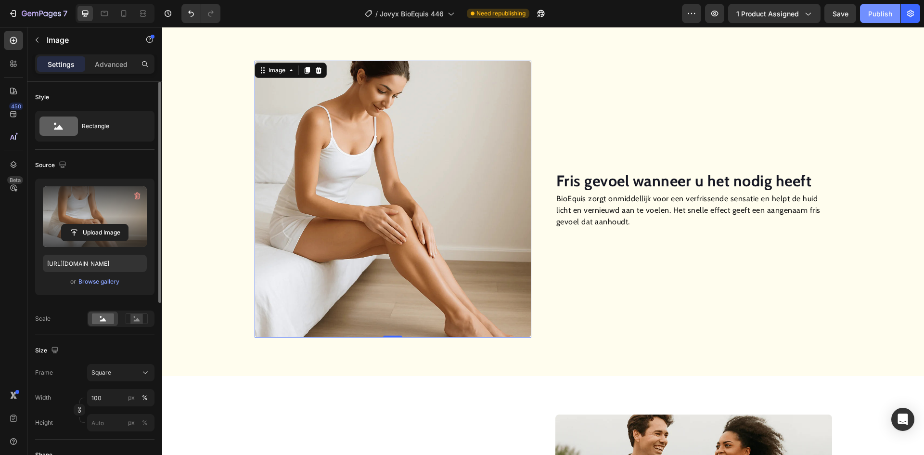
click at [881, 16] on div "Publish" at bounding box center [880, 14] width 24 height 10
